Goal: Task Accomplishment & Management: Manage account settings

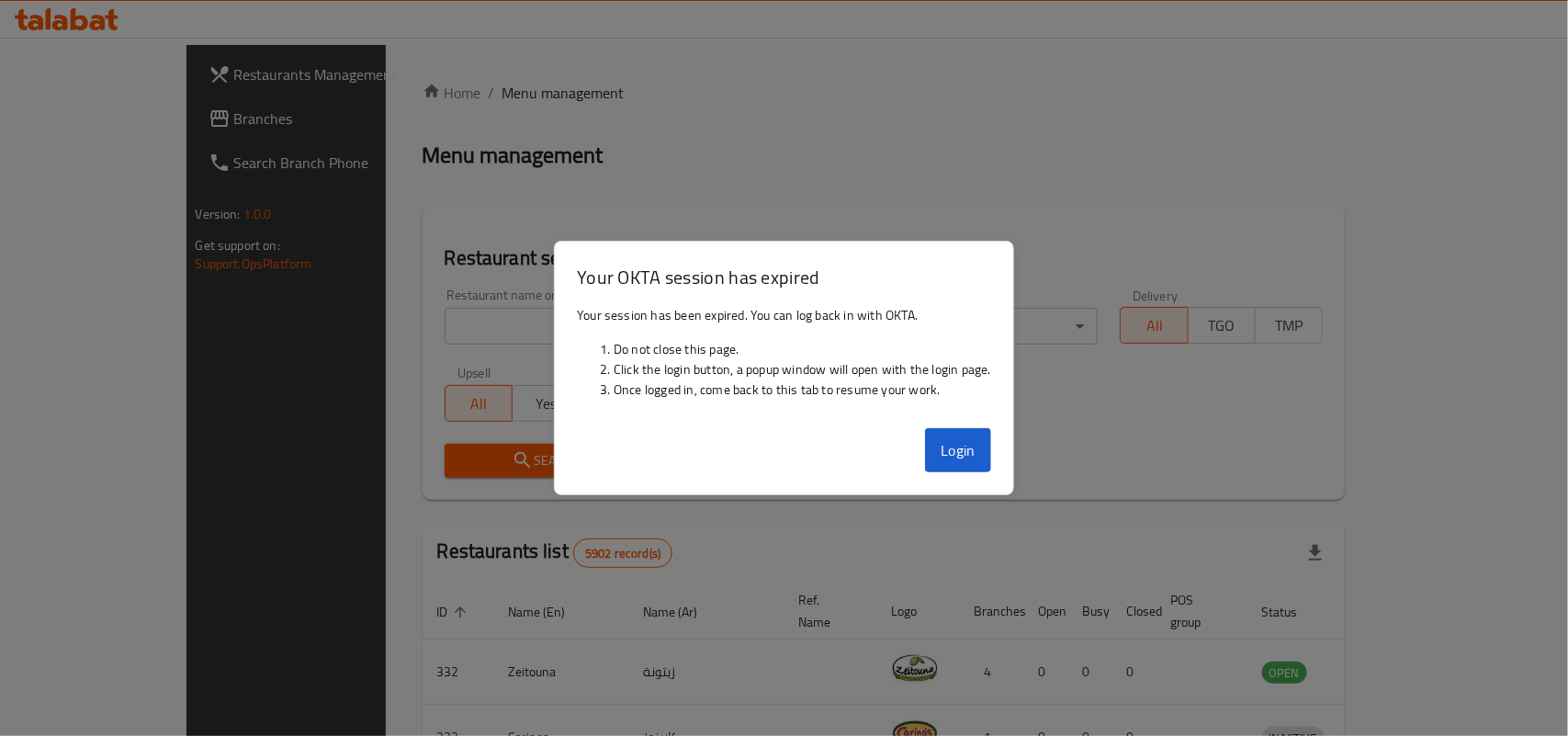
click at [687, 388] on div "Restaurant name or ID Restaurant name or ID Channel All ​ Verticals All ​ Deliv…" at bounding box center [884, 383] width 902 height 212
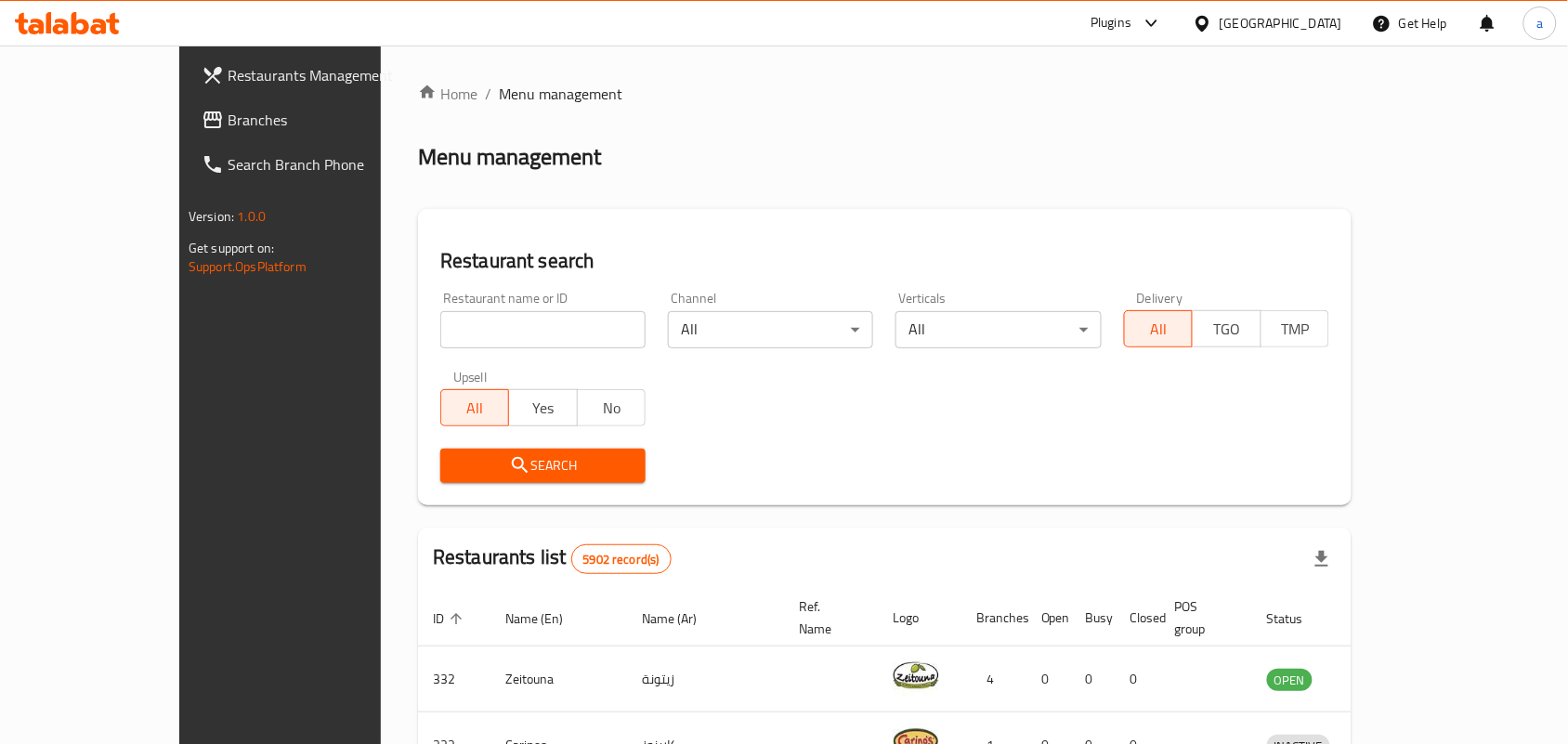
click at [1329, 24] on div "[GEOGRAPHIC_DATA]" at bounding box center [1281, 23] width 122 height 21
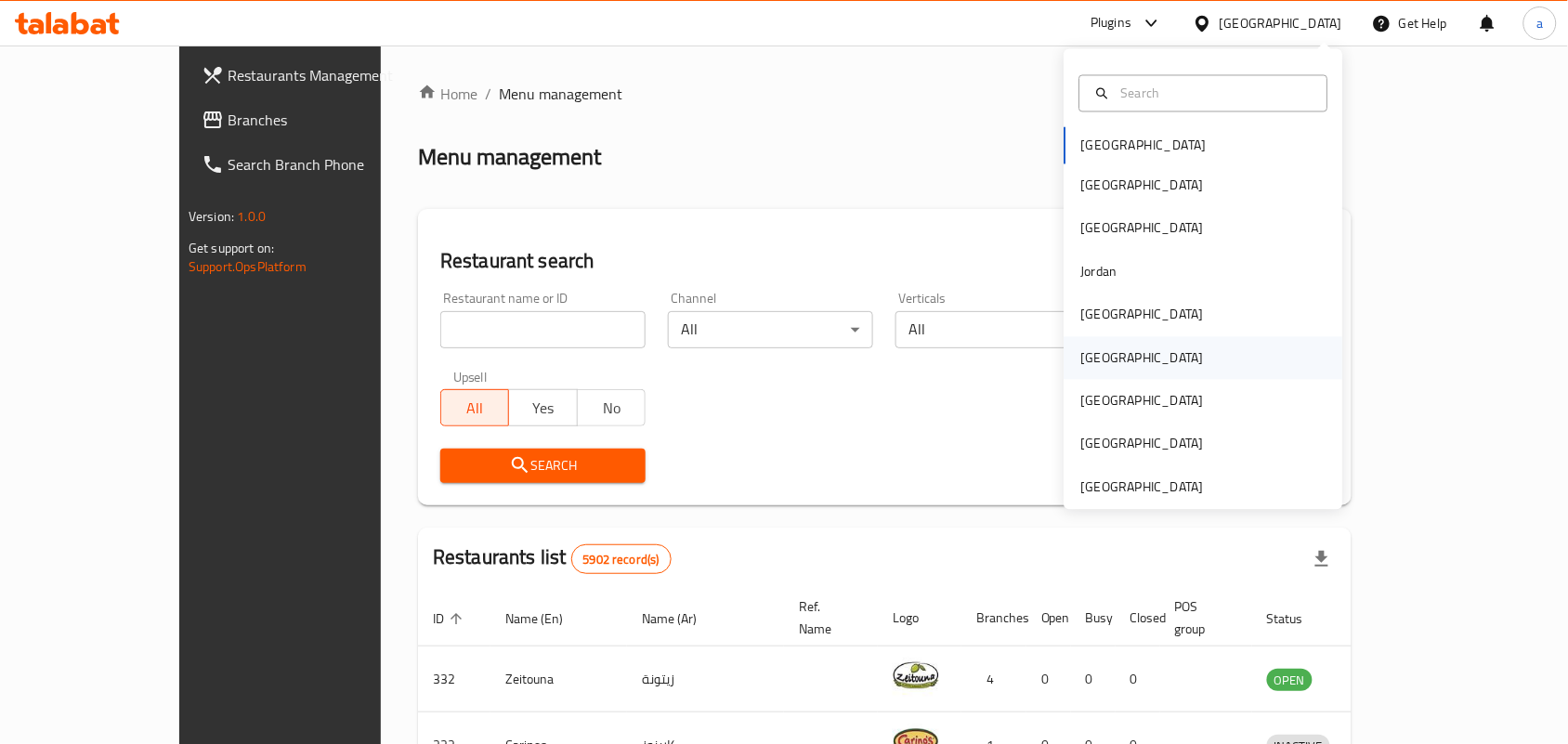
click at [1082, 359] on div "[GEOGRAPHIC_DATA]" at bounding box center [1143, 357] width 122 height 21
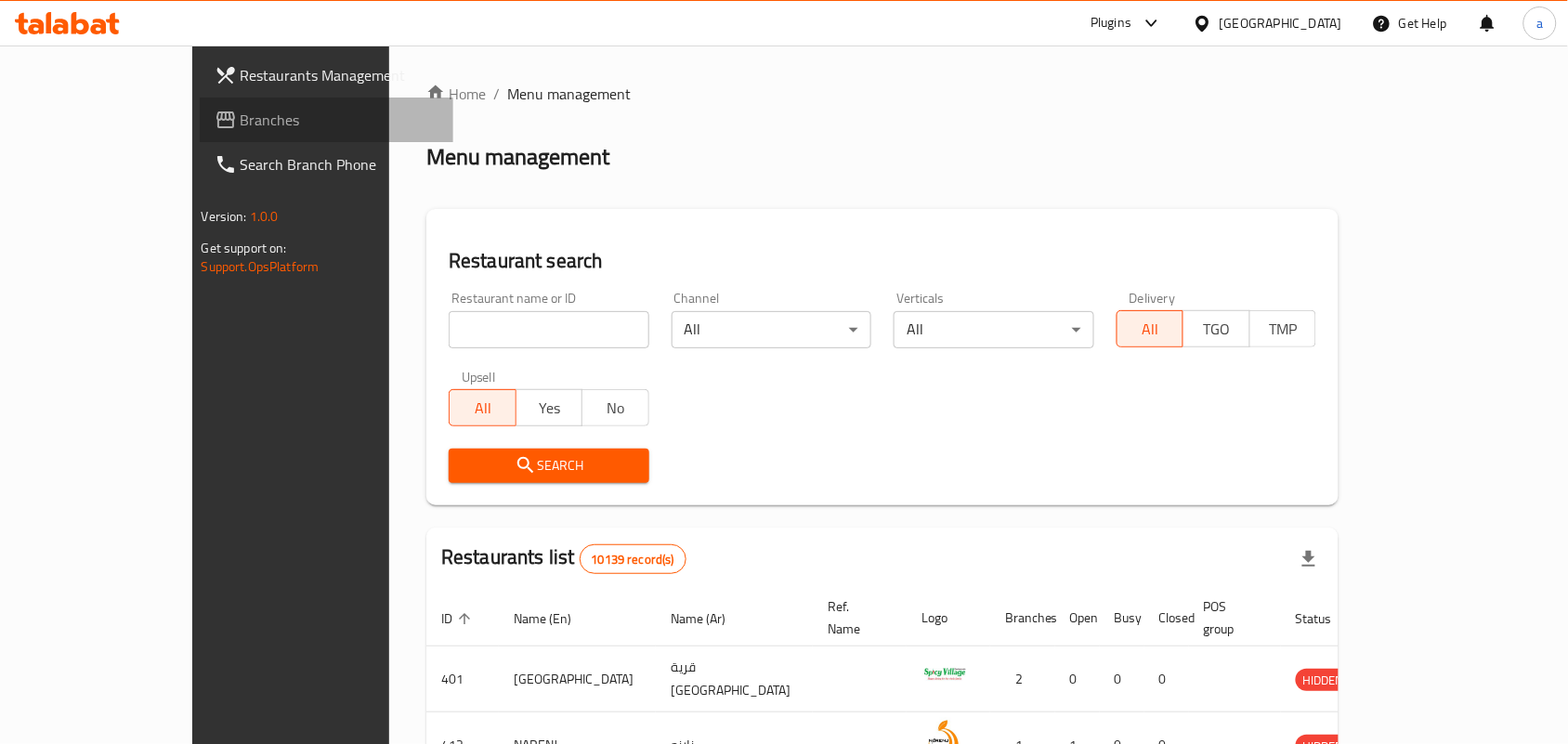
drag, startPoint x: 84, startPoint y: 120, endPoint x: 39, endPoint y: 128, distance: 45.7
click at [241, 120] on span "Branches" at bounding box center [339, 119] width 198 height 23
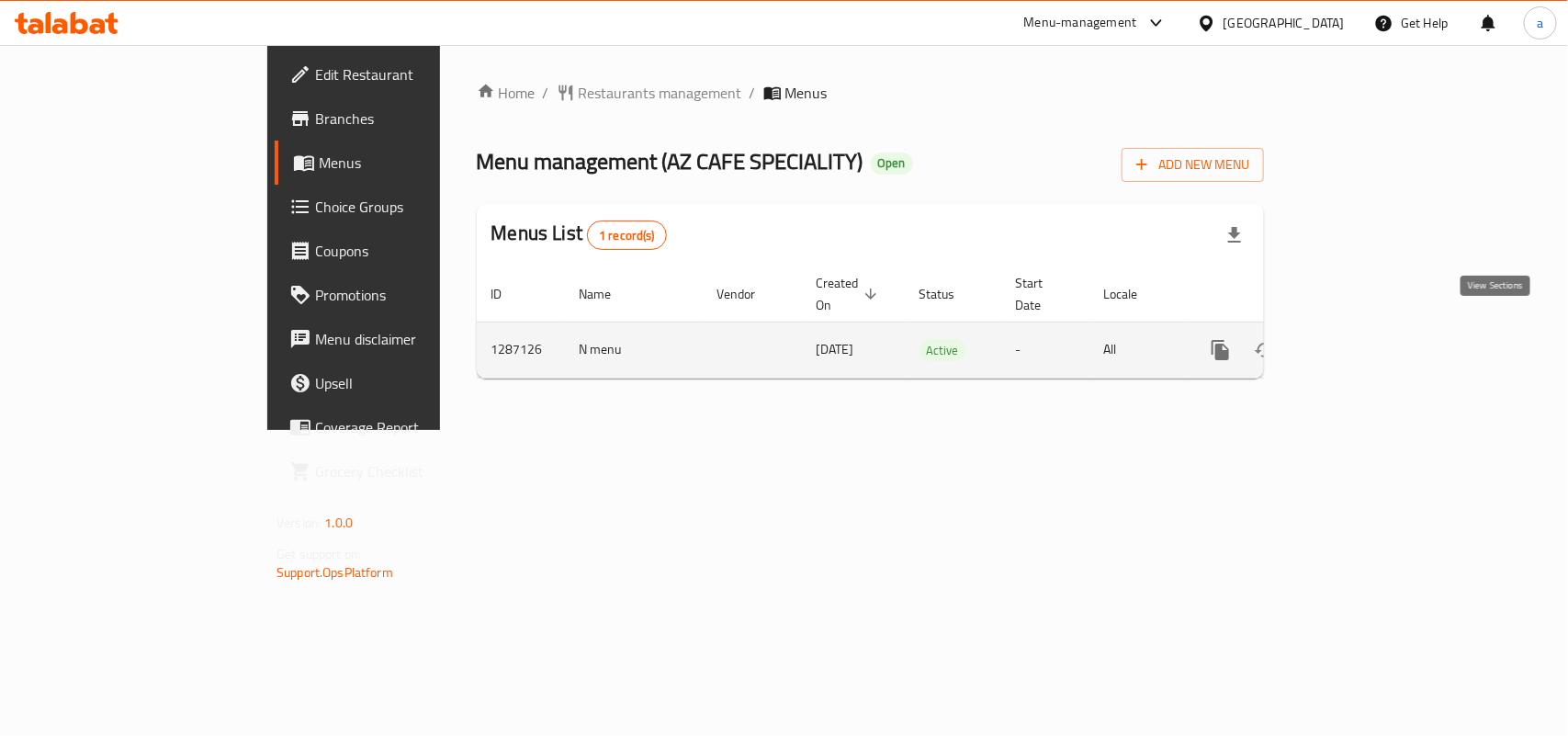
click at [1364, 339] on icon "enhanced table" at bounding box center [1353, 349] width 22 height 22
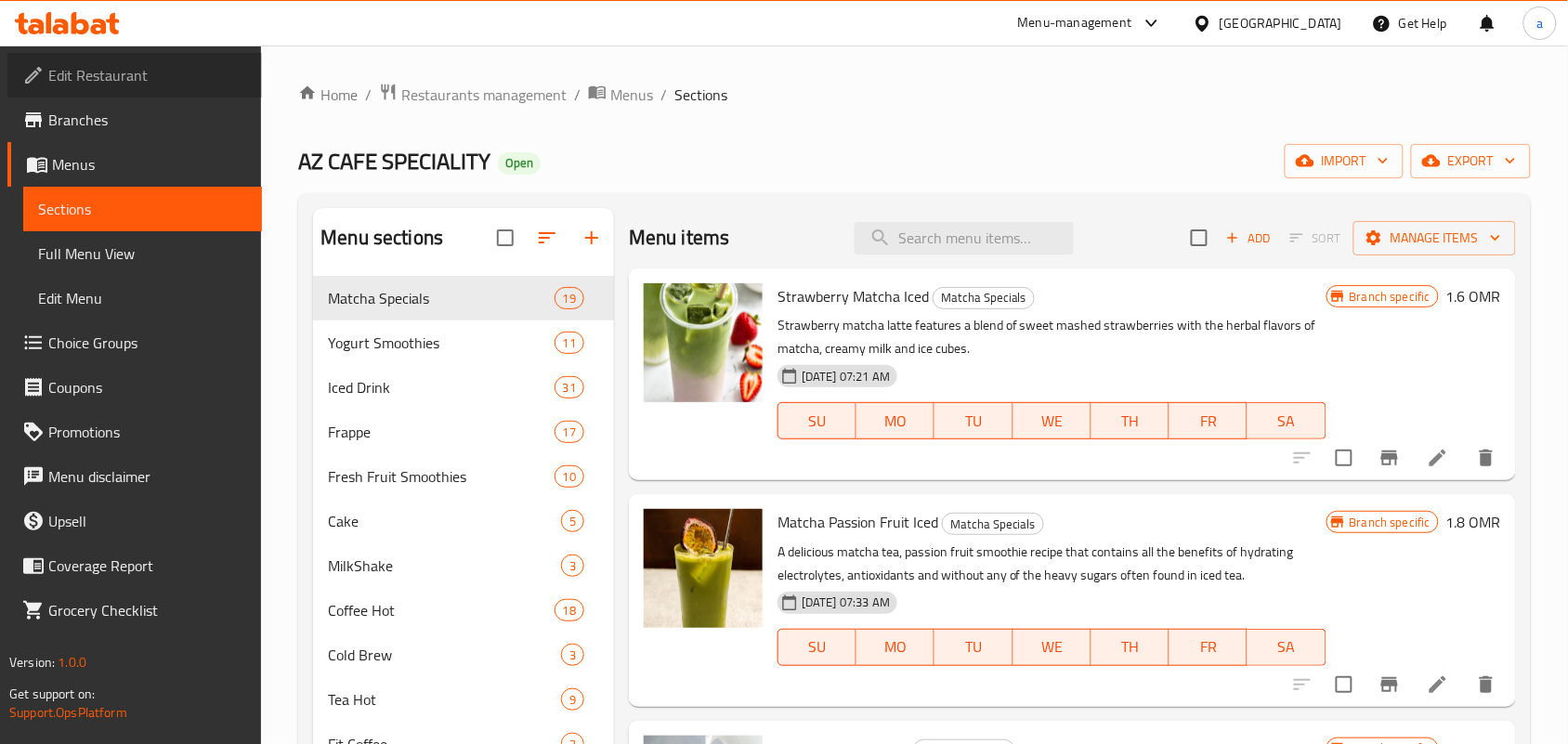
click at [110, 64] on span "Edit Restaurant" at bounding box center [147, 75] width 198 height 23
